Goal: Information Seeking & Learning: Learn about a topic

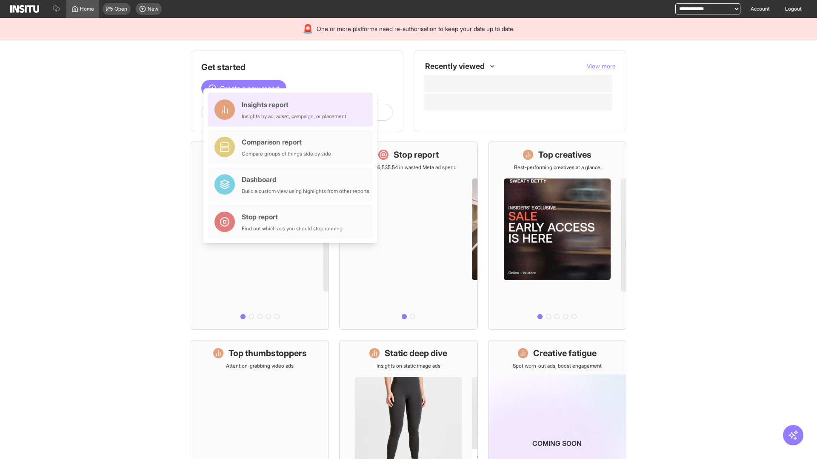
click at [292, 110] on div "Insights report Insights by ad, adset, campaign, or placement" at bounding box center [294, 110] width 105 height 20
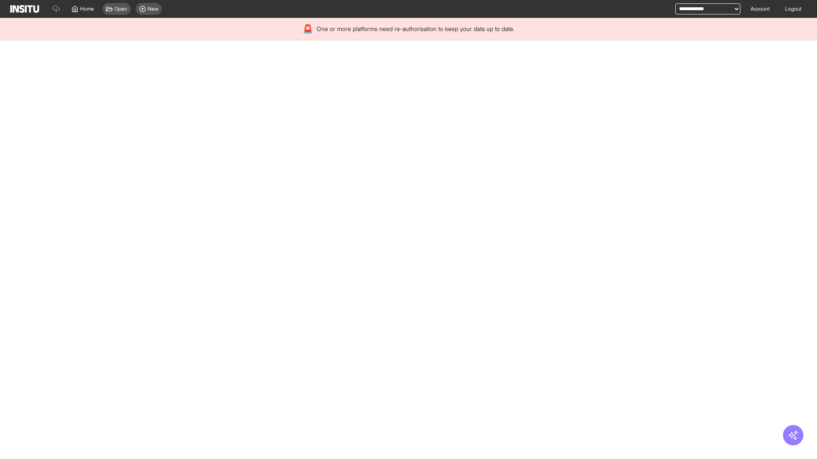
select select "**"
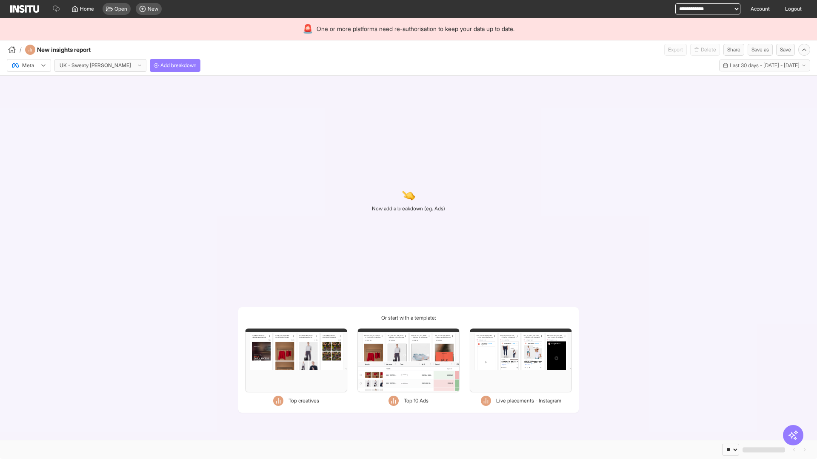
click at [29, 66] on div at bounding box center [23, 65] width 24 height 9
click at [31, 98] on span "TikTok" at bounding box center [30, 98] width 14 height 8
